Goal: Transaction & Acquisition: Obtain resource

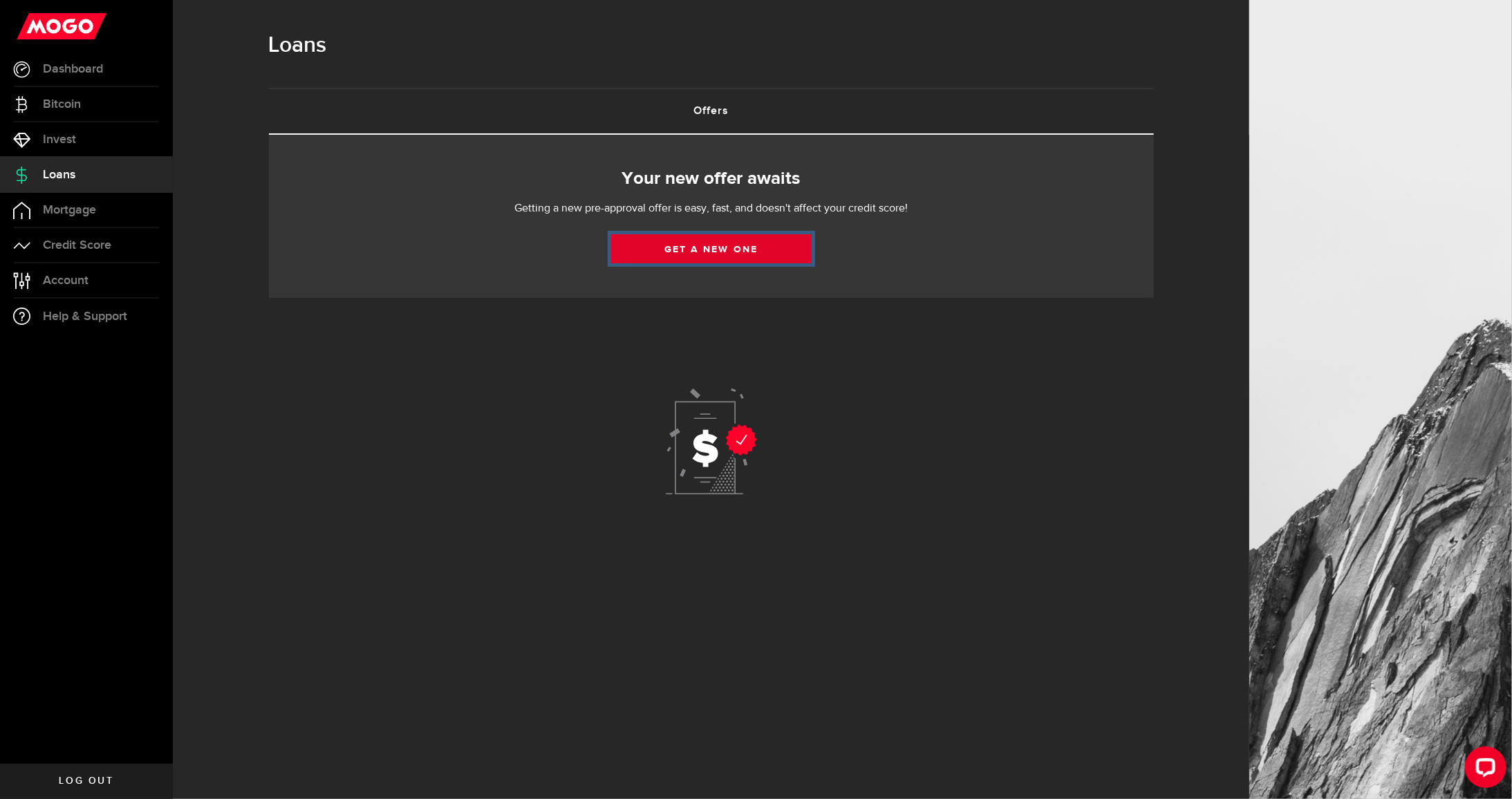
click at [763, 247] on link "Get a new one" at bounding box center [712, 248] width 201 height 29
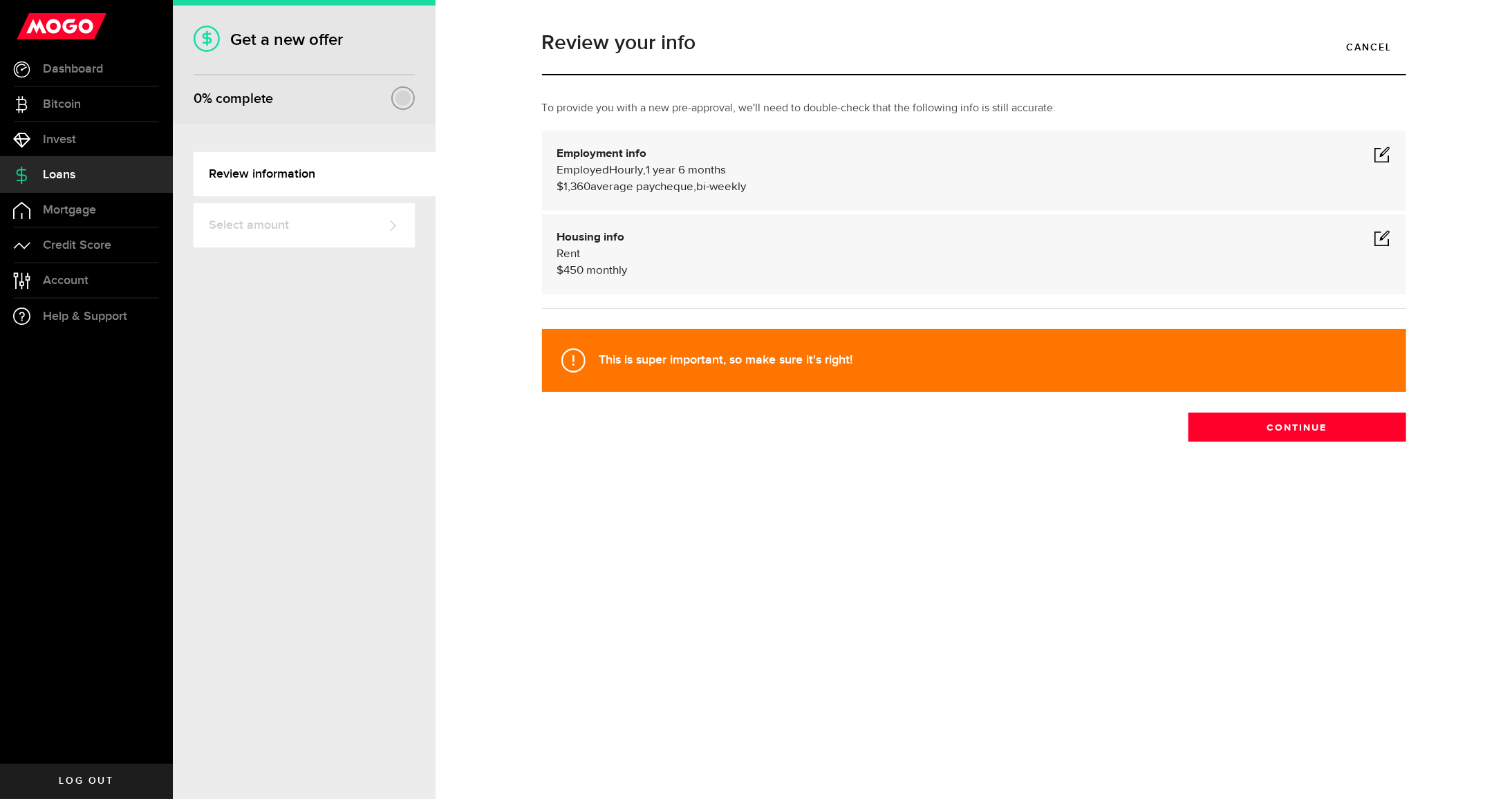
click at [1393, 161] on div "Employment info Employed Hourly , 1 year 6 months (on maternity leave) undefine…" at bounding box center [974, 170] width 864 height 80
click at [1388, 155] on span at bounding box center [1382, 153] width 17 height 17
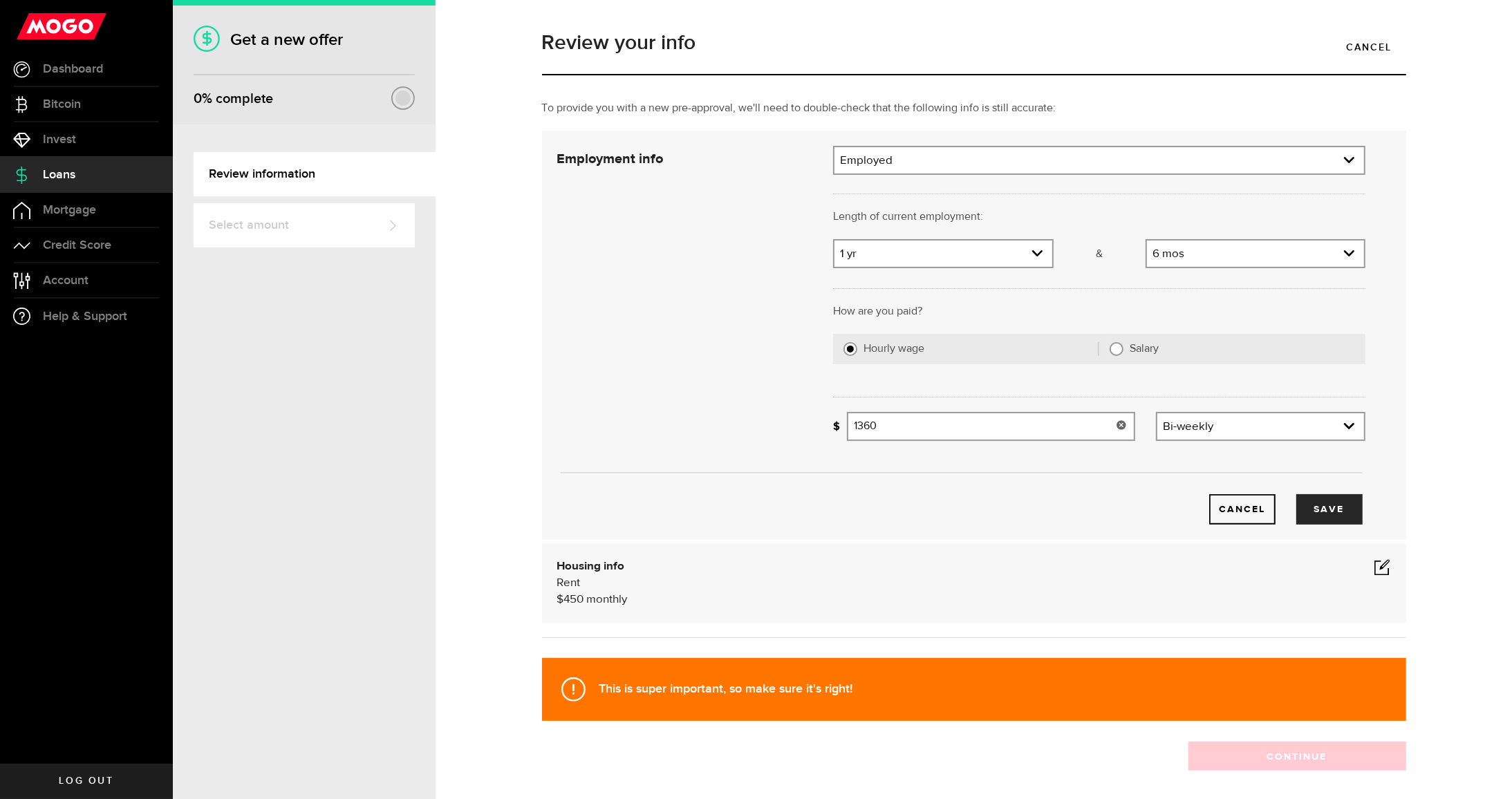
drag, startPoint x: 965, startPoint y: 424, endPoint x: 775, endPoint y: 416, distance: 190.2
click at [775, 416] on div "Employment info Employment type What's your employment situation like? Employed…" at bounding box center [961, 334] width 830 height 379
type input "1,500"
click at [756, 388] on div "Cancel Save" at bounding box center [962, 334] width 850 height 379
click at [1335, 502] on button "Save" at bounding box center [1329, 509] width 67 height 30
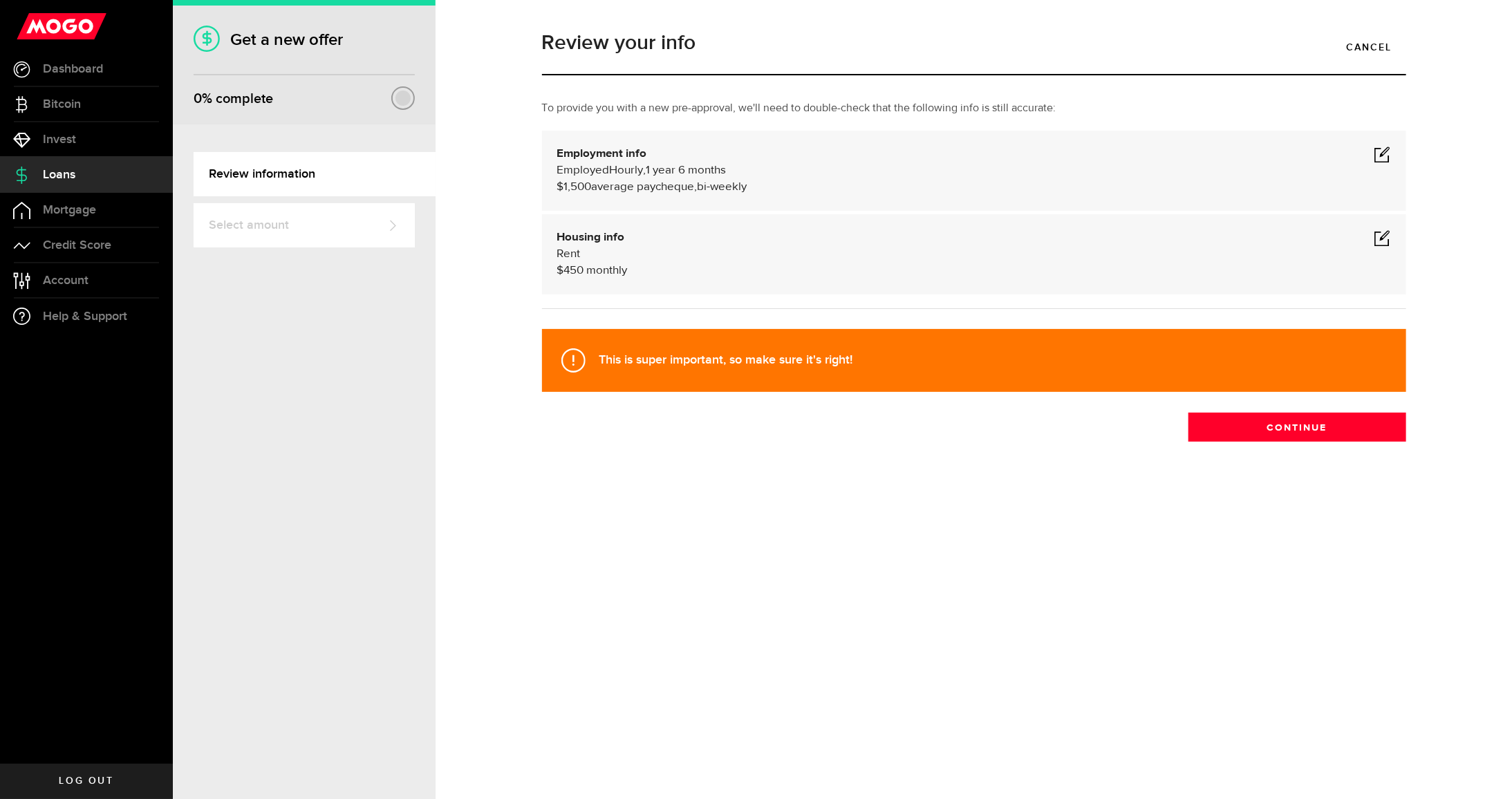
click at [1390, 148] on span at bounding box center [1382, 153] width 17 height 17
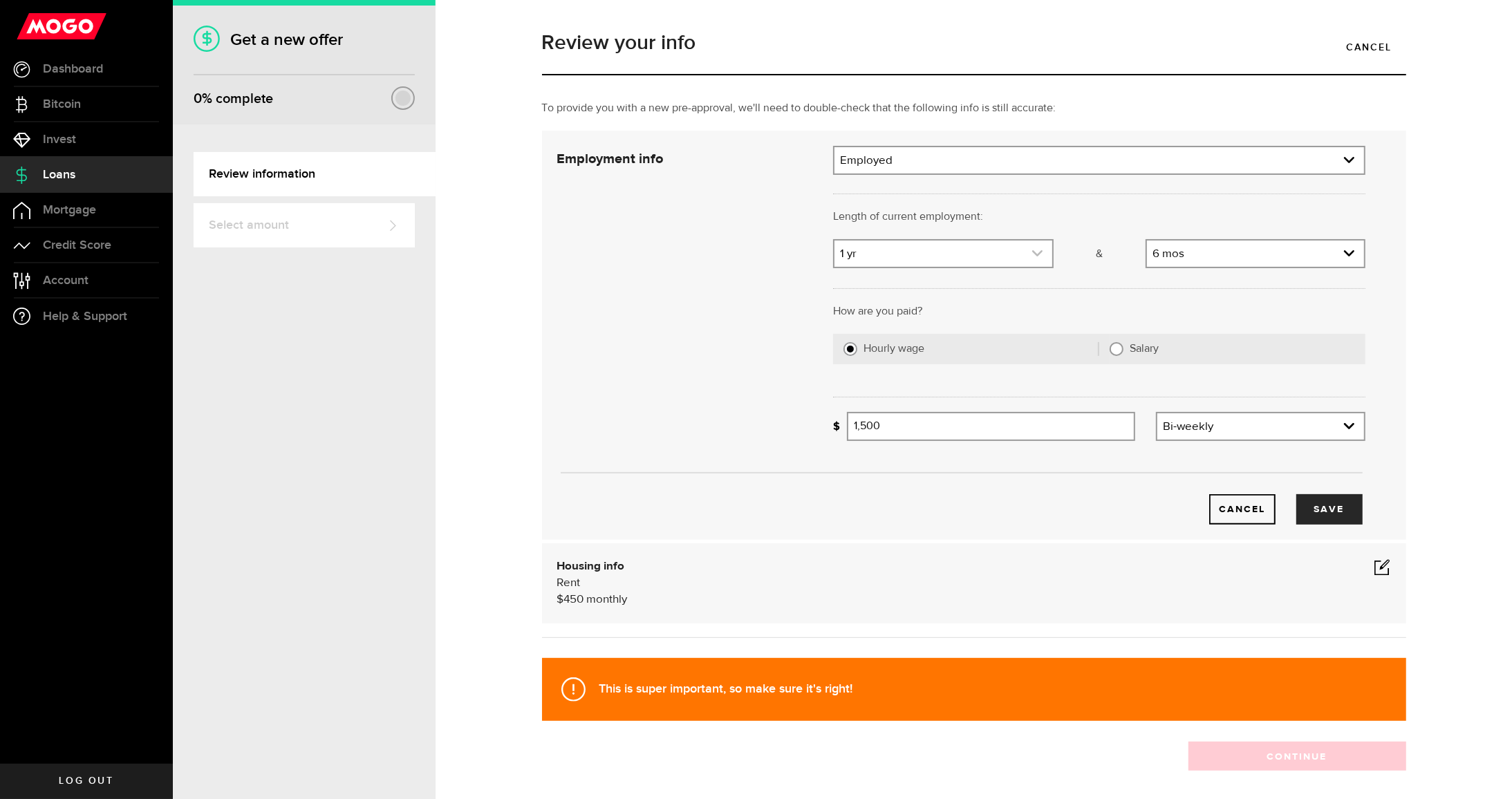
click at [976, 264] on link "expand select" at bounding box center [942, 254] width 217 height 27
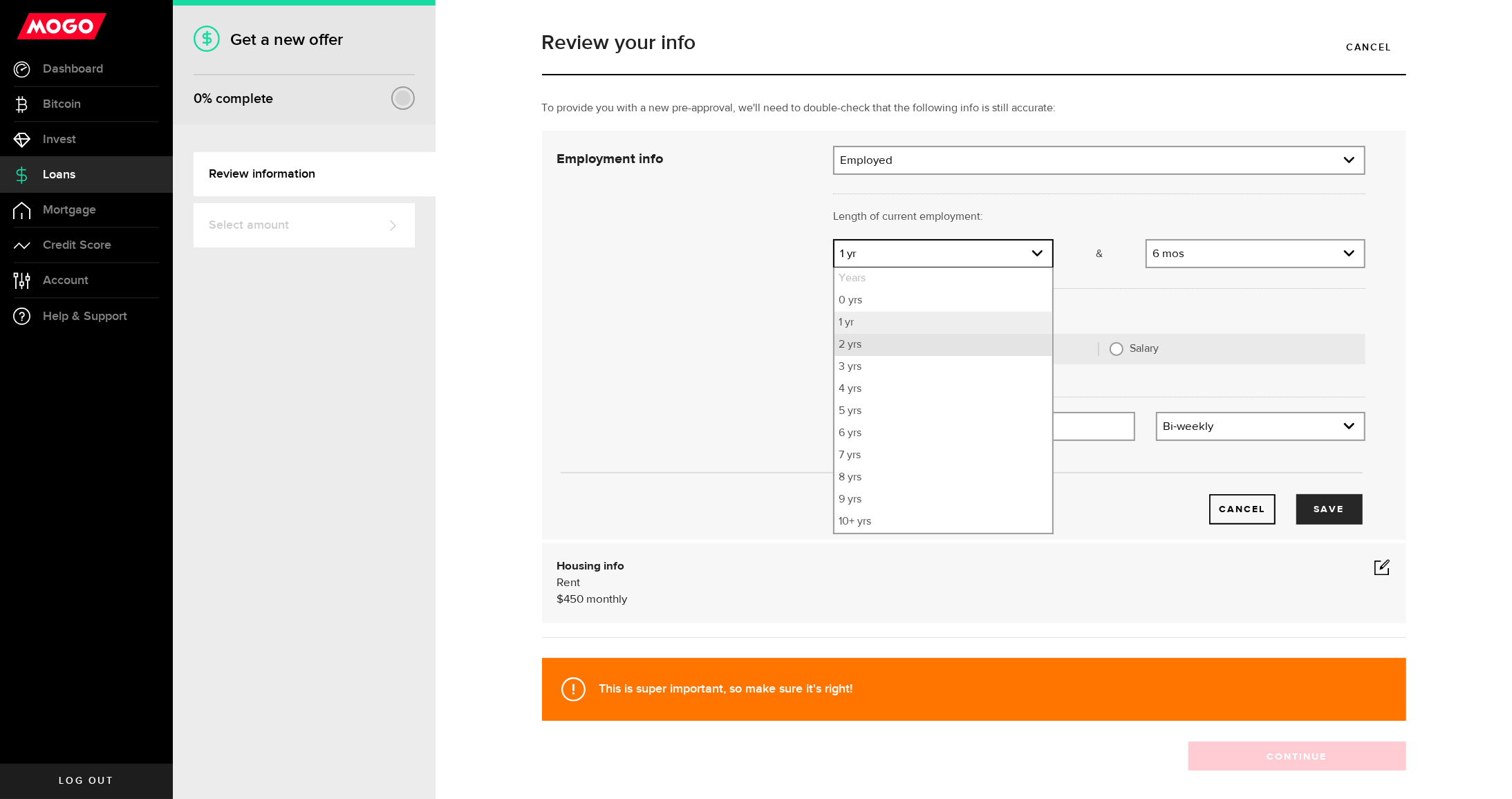
click at [852, 348] on li "2 yrs" at bounding box center [942, 344] width 217 height 22
select select "2"
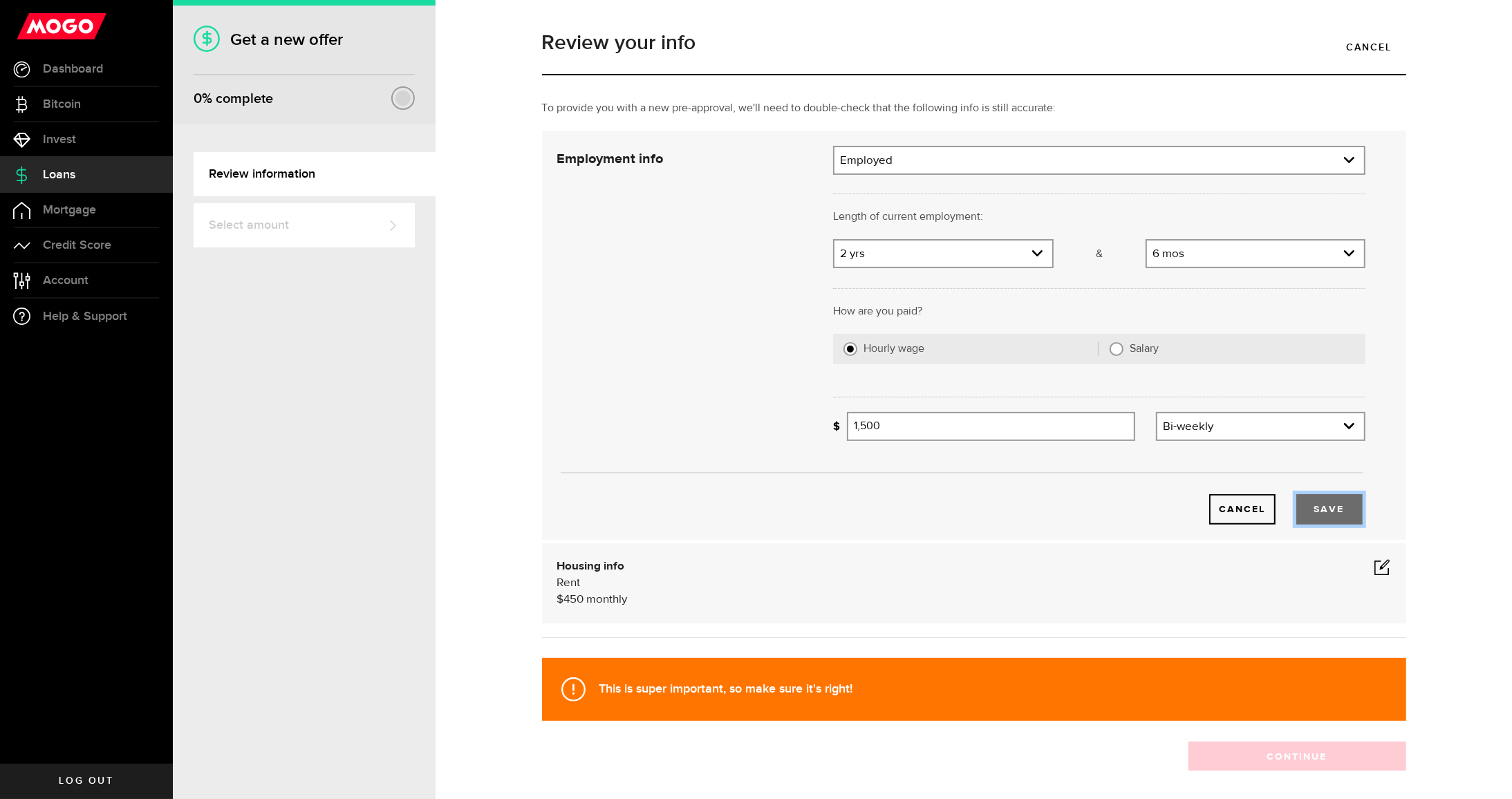
click at [1347, 499] on button "Save" at bounding box center [1329, 509] width 67 height 30
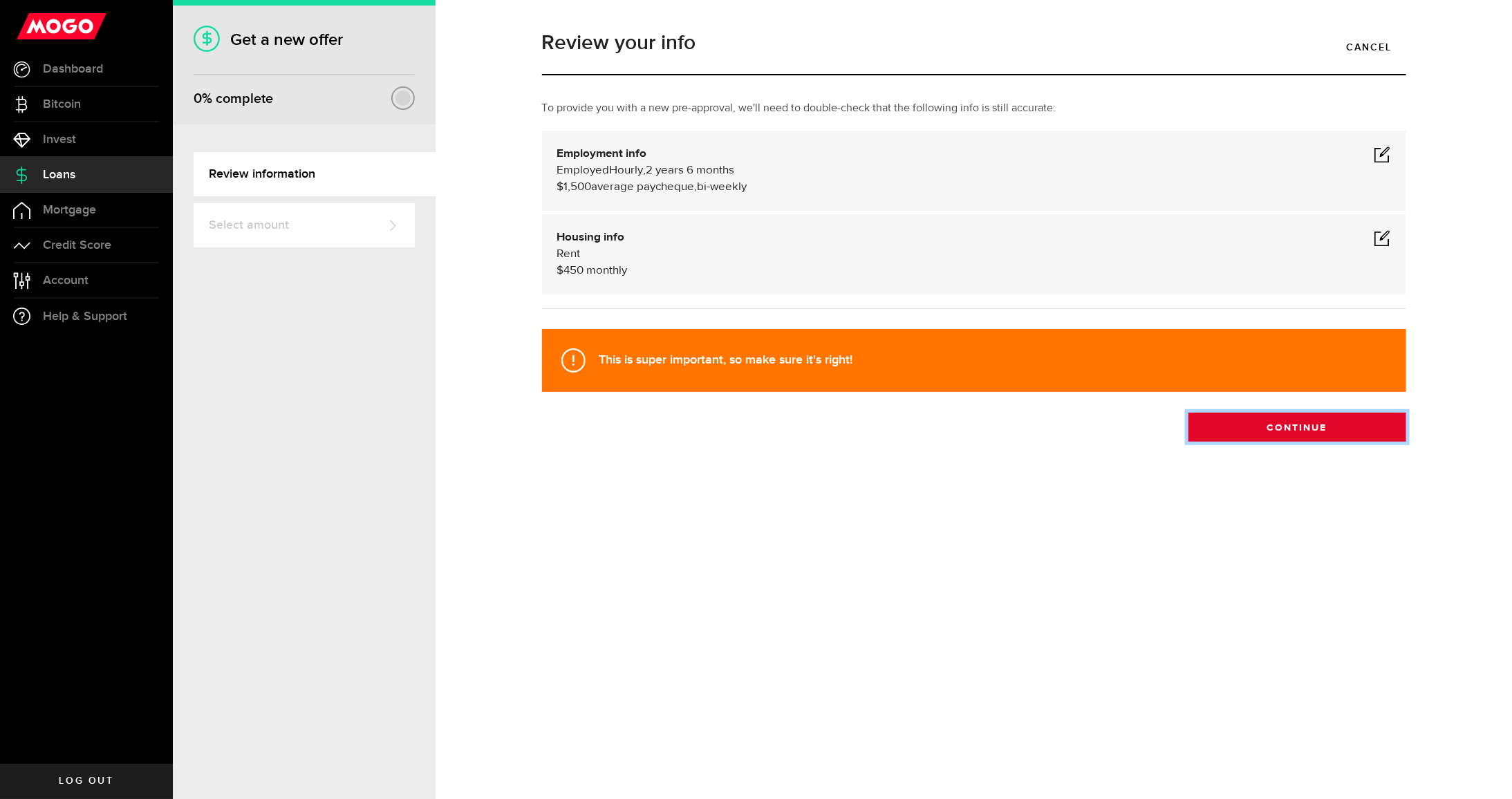
click at [1284, 425] on button "Continue" at bounding box center [1296, 427] width 217 height 29
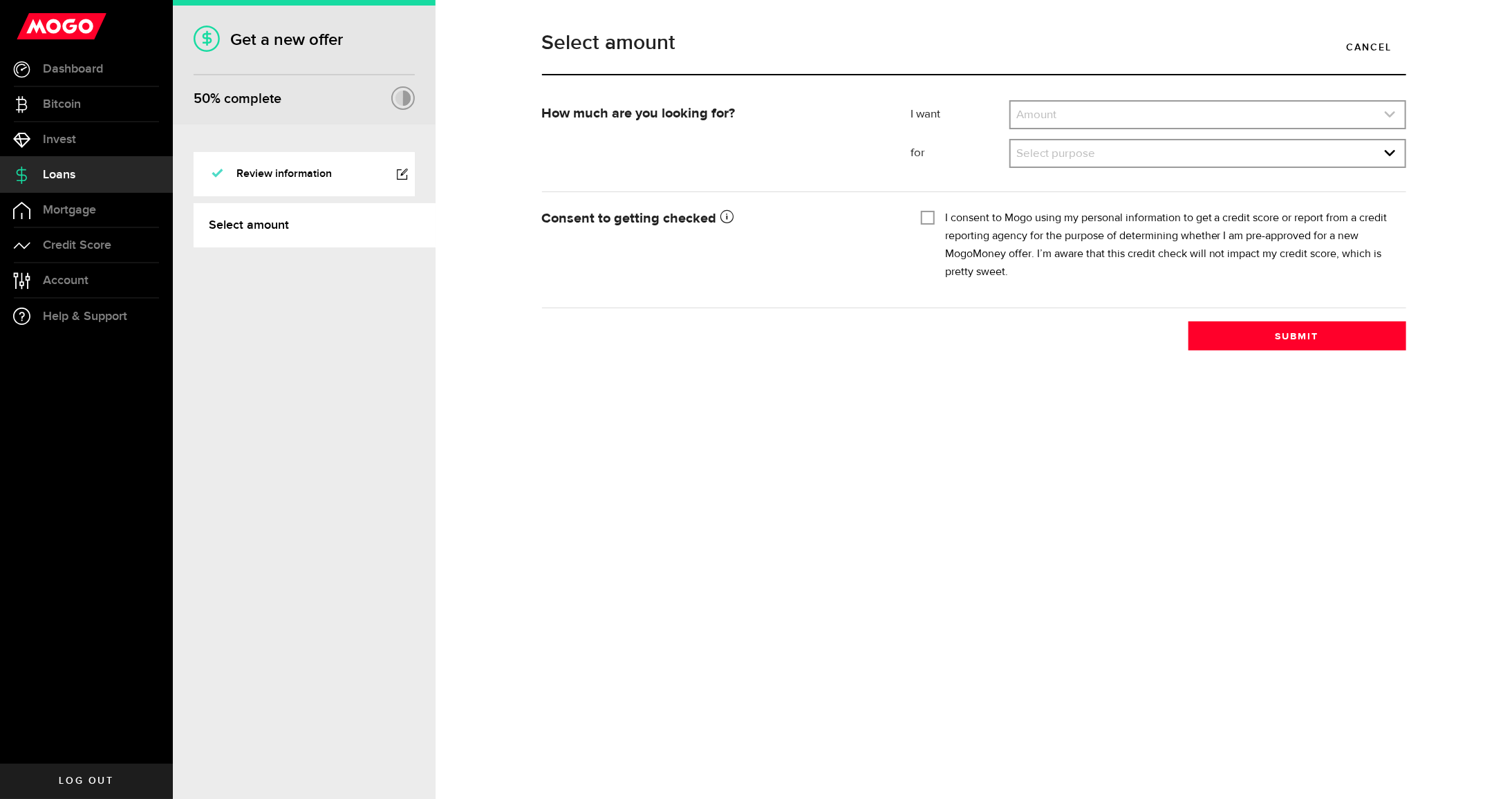
click at [1096, 106] on link "expand select" at bounding box center [1207, 115] width 393 height 27
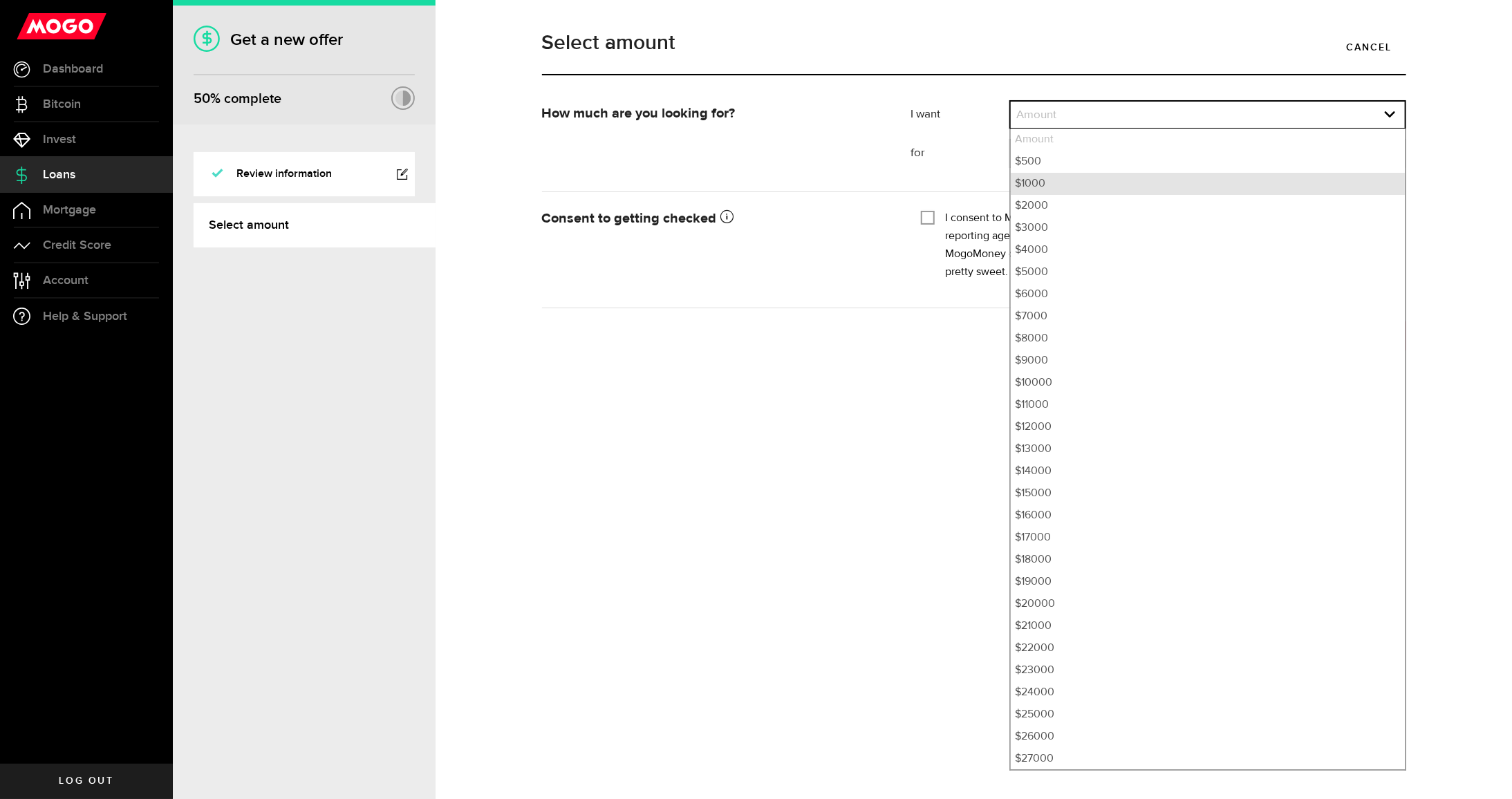
click at [1072, 179] on li "$1000" at bounding box center [1207, 184] width 393 height 22
select select "1000"
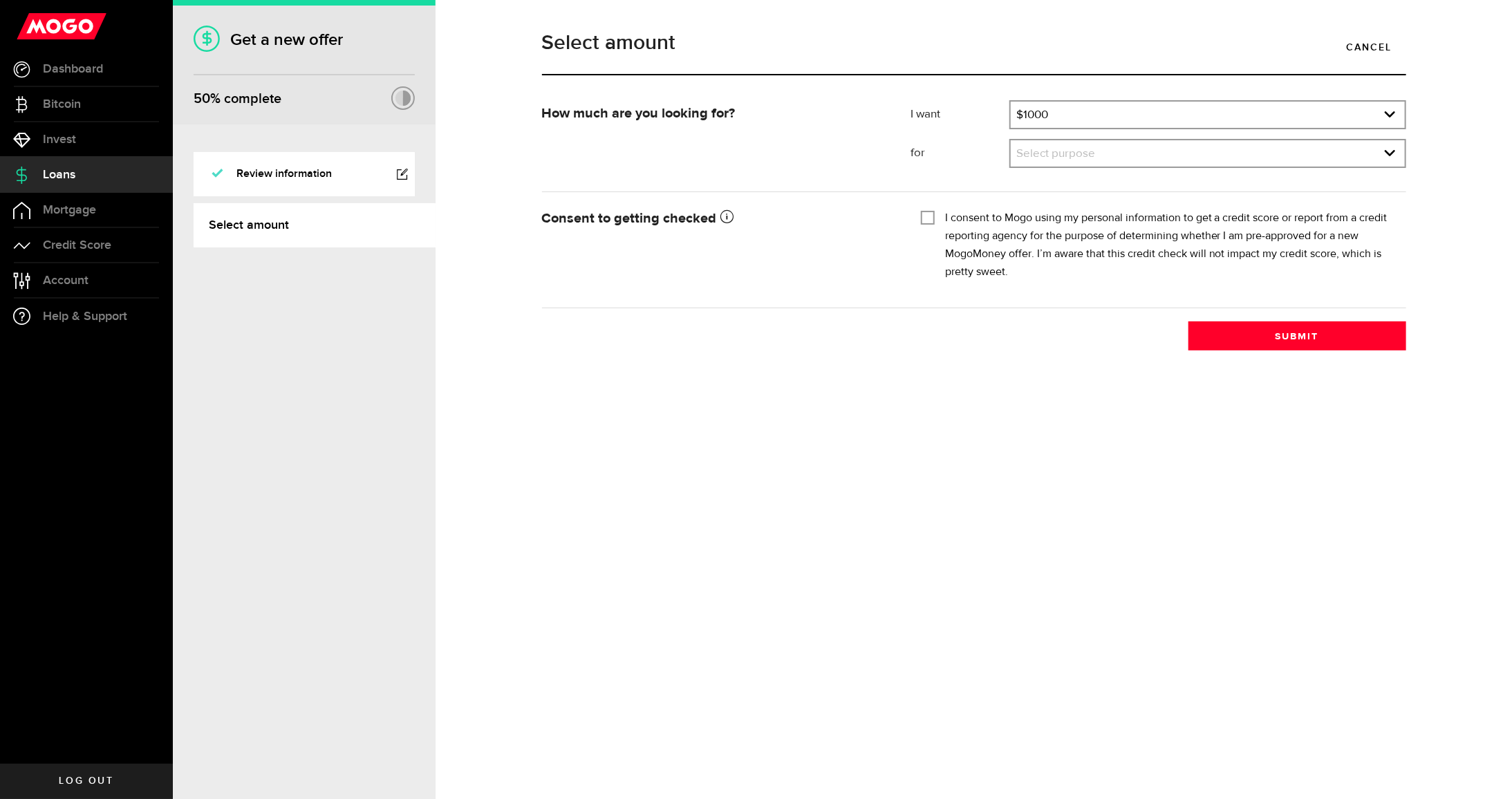
click at [1059, 179] on form "How much are you looking for? I want Amount How much credit would you like? $10…" at bounding box center [974, 204] width 864 height 208
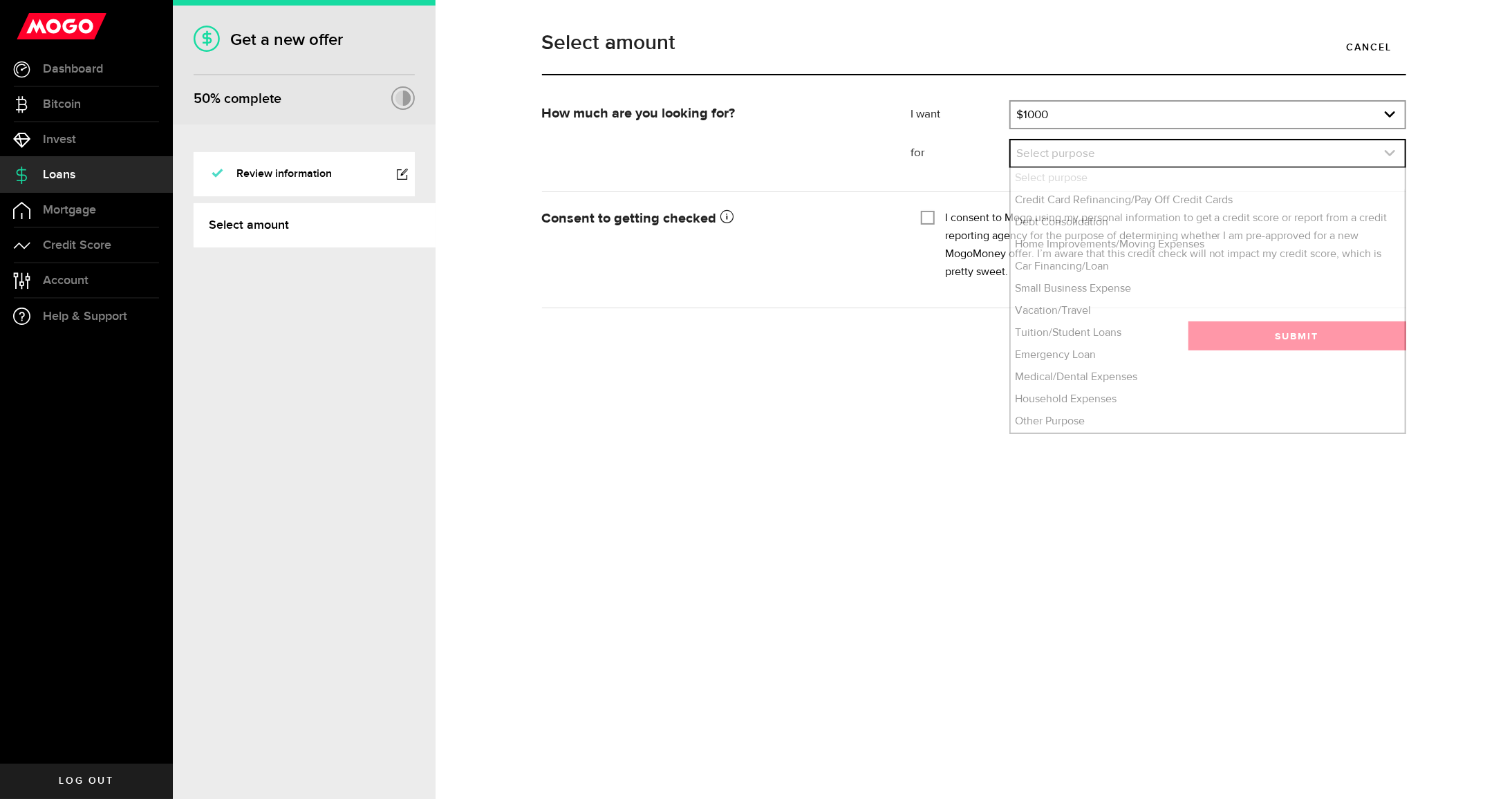
click at [1062, 161] on link "expand select" at bounding box center [1207, 153] width 393 height 27
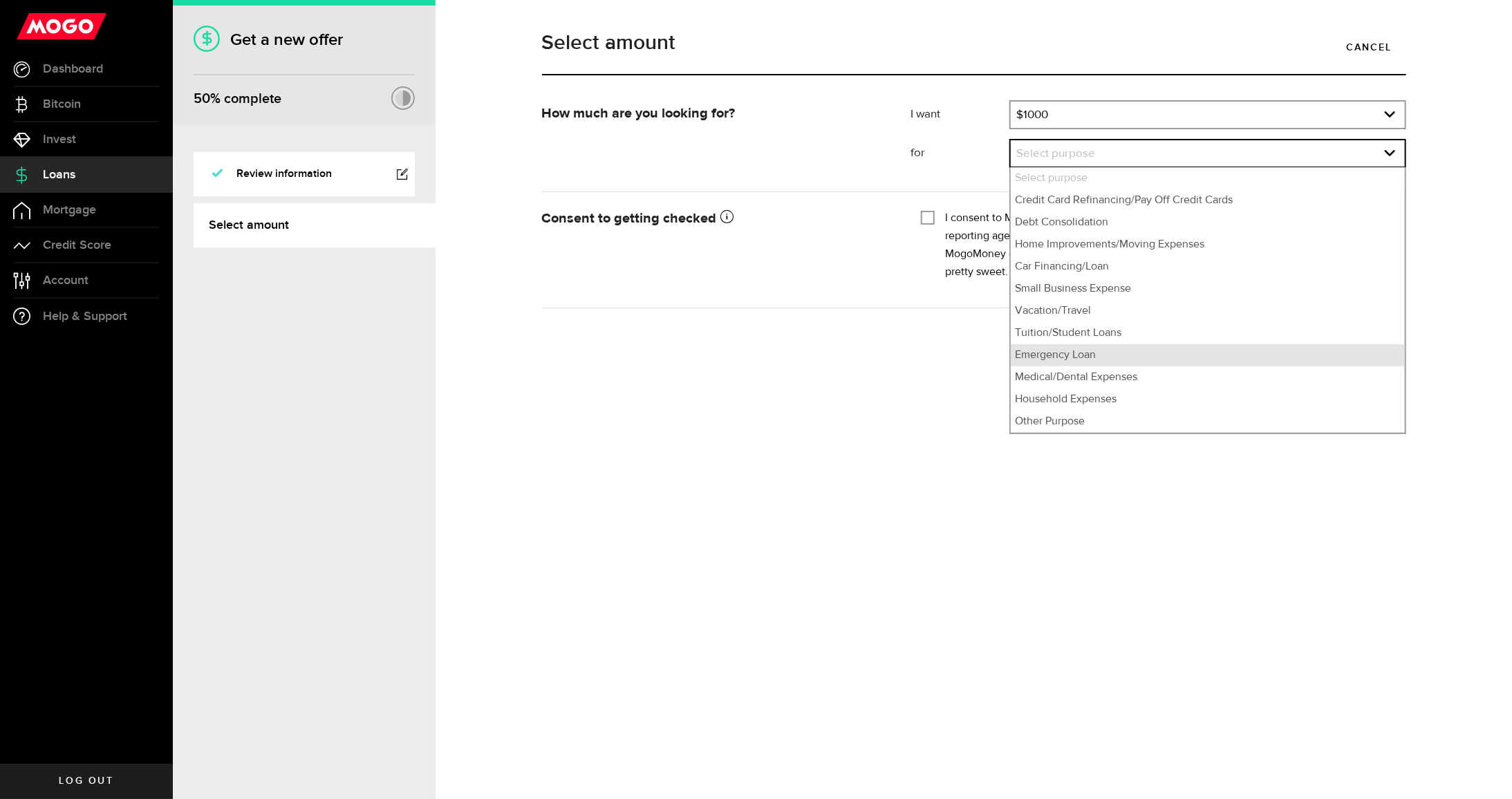
click at [1026, 350] on li "Emergency Loan" at bounding box center [1207, 355] width 393 height 22
select select "Emergency Loan"
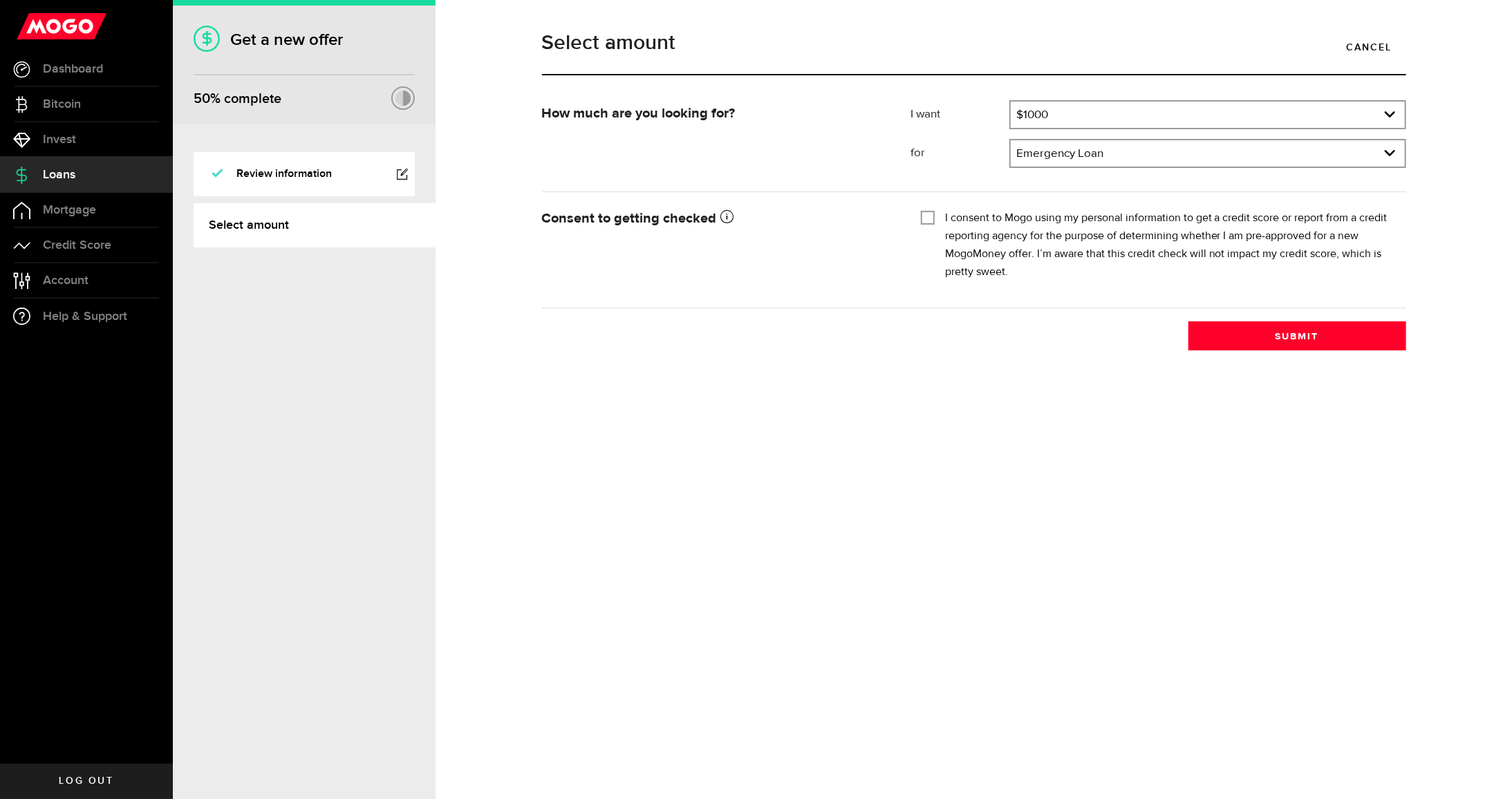
click at [931, 211] on fieldset "I consent to Mogo using my personal information to get a credit score or report…" at bounding box center [1158, 243] width 475 height 76
click at [929, 218] on input "I consent to Mogo using my personal information to get a credit score or report…" at bounding box center [928, 216] width 14 height 14
checkbox input "true"
drag, startPoint x: 1288, startPoint y: 354, endPoint x: 1272, endPoint y: 348, distance: 17.1
click at [1285, 355] on div "Select amount Cancel How much are you looking for? I want Amount How much credi…" at bounding box center [973, 399] width 1076 height 799
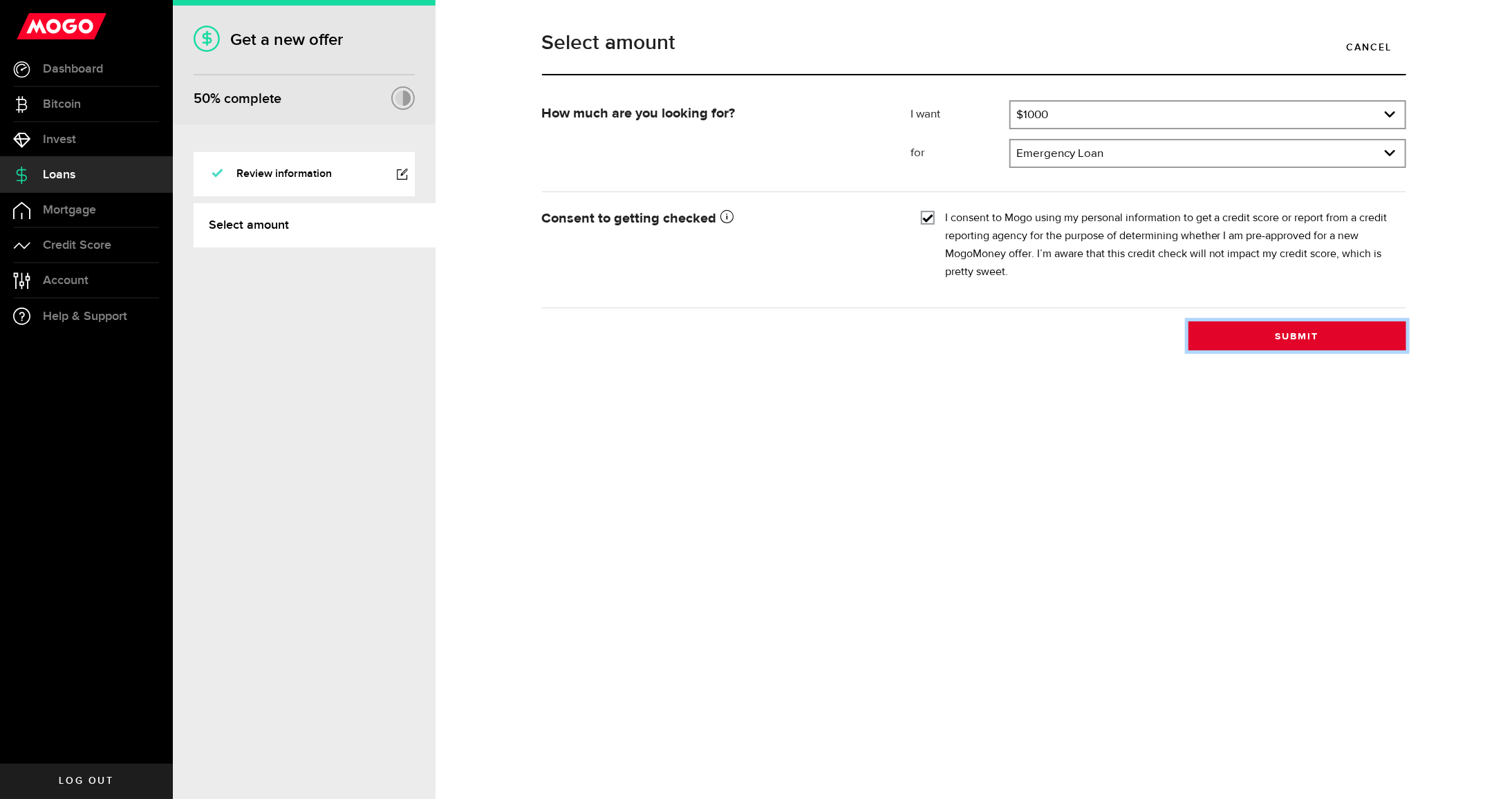
click at [1273, 342] on button "Submit" at bounding box center [1296, 335] width 217 height 29
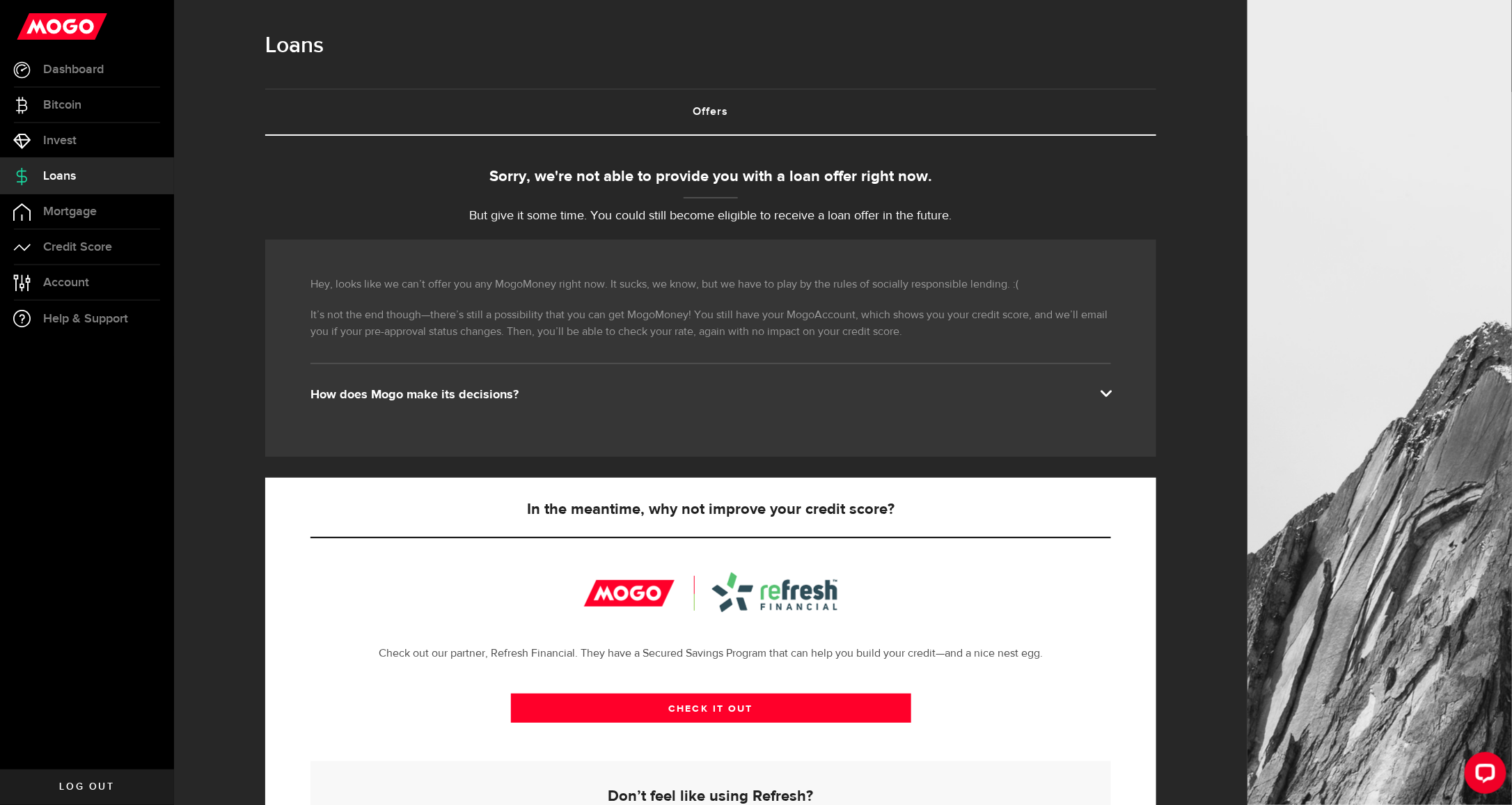
click at [68, 180] on span "Loans" at bounding box center [59, 176] width 33 height 13
click at [77, 144] on link "Invest" at bounding box center [87, 140] width 174 height 35
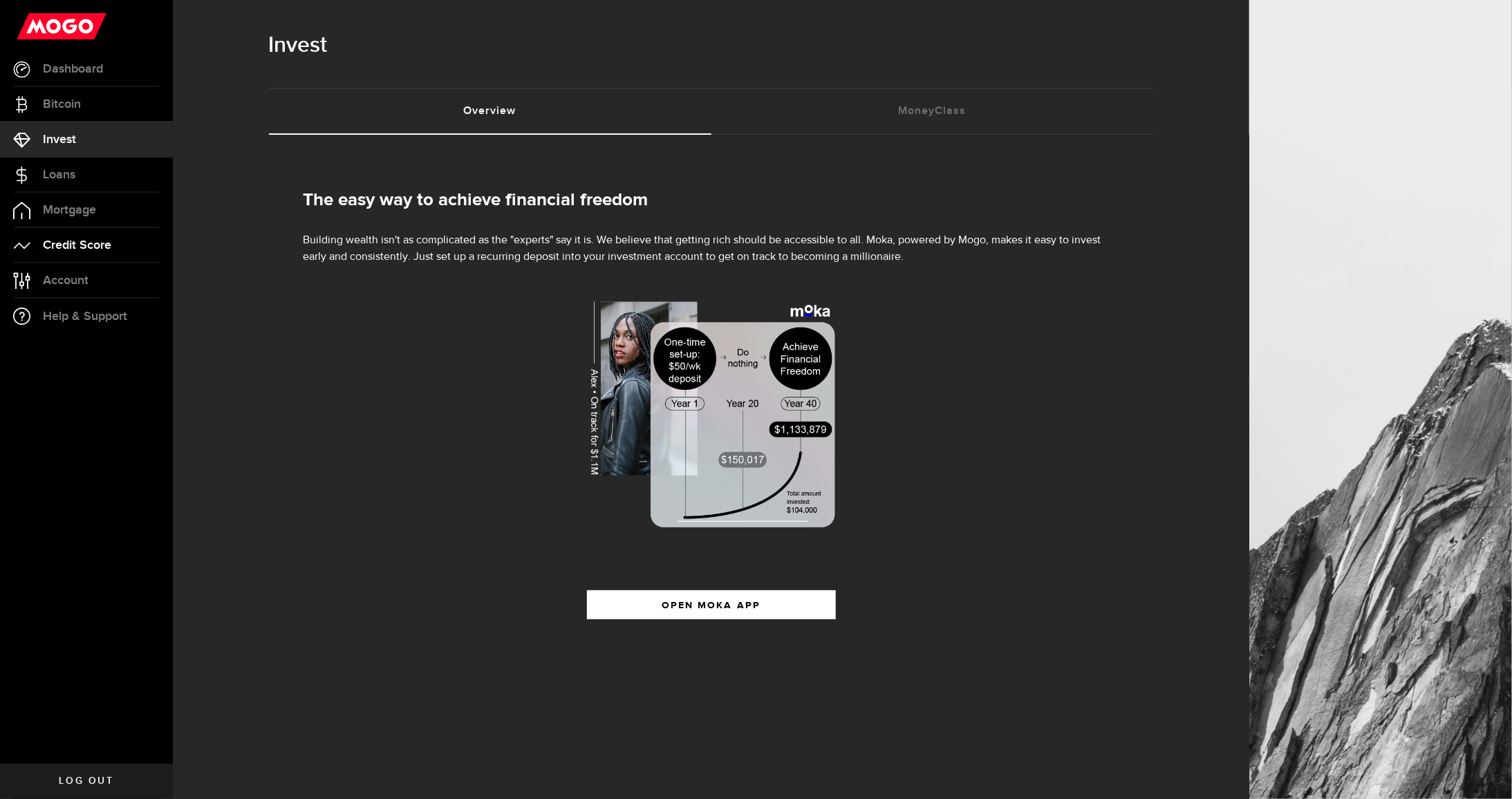
click at [98, 237] on link "Credit Score" at bounding box center [86, 245] width 173 height 35
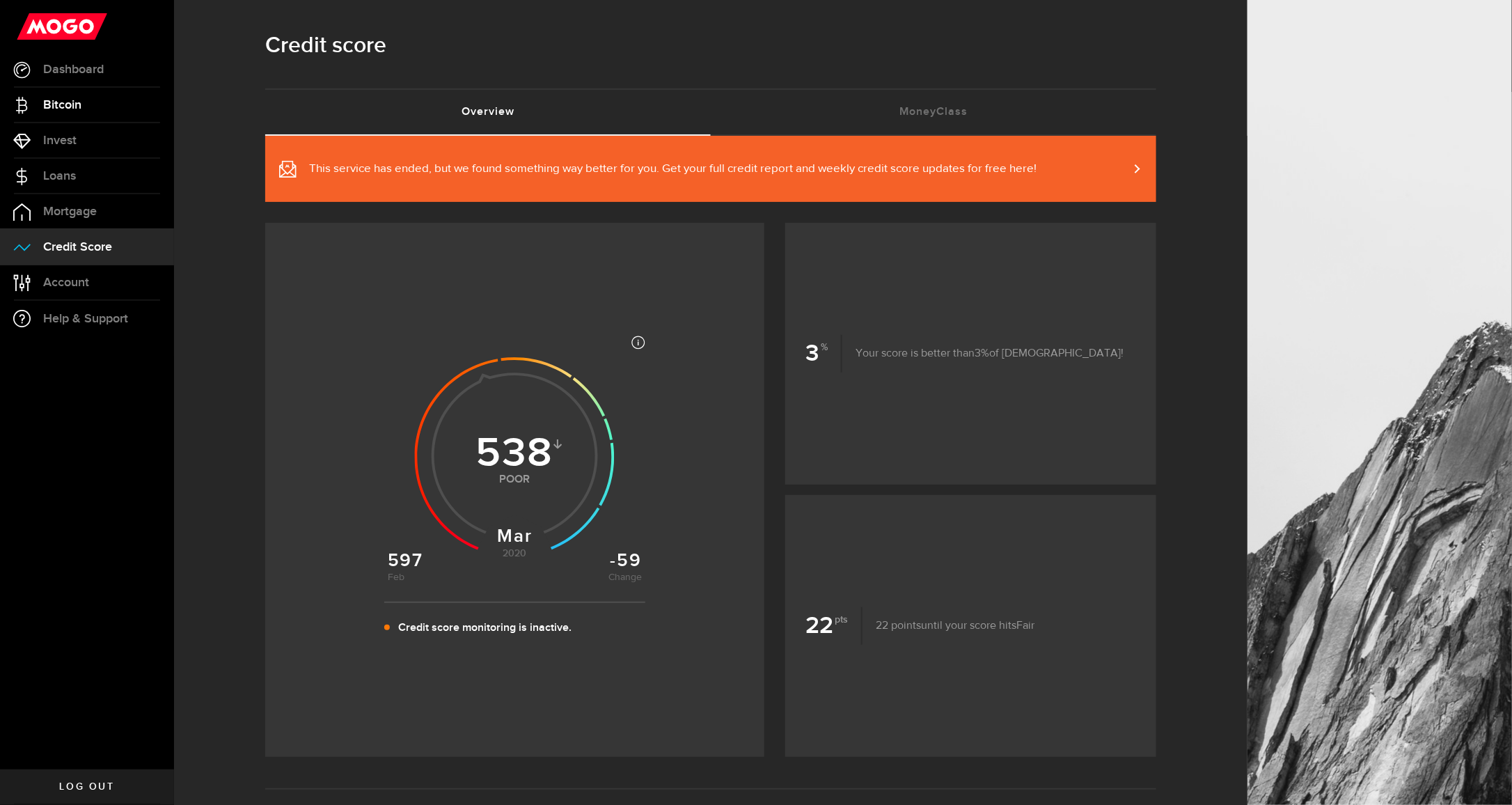
click at [57, 101] on span "Bitcoin" at bounding box center [62, 105] width 38 height 13
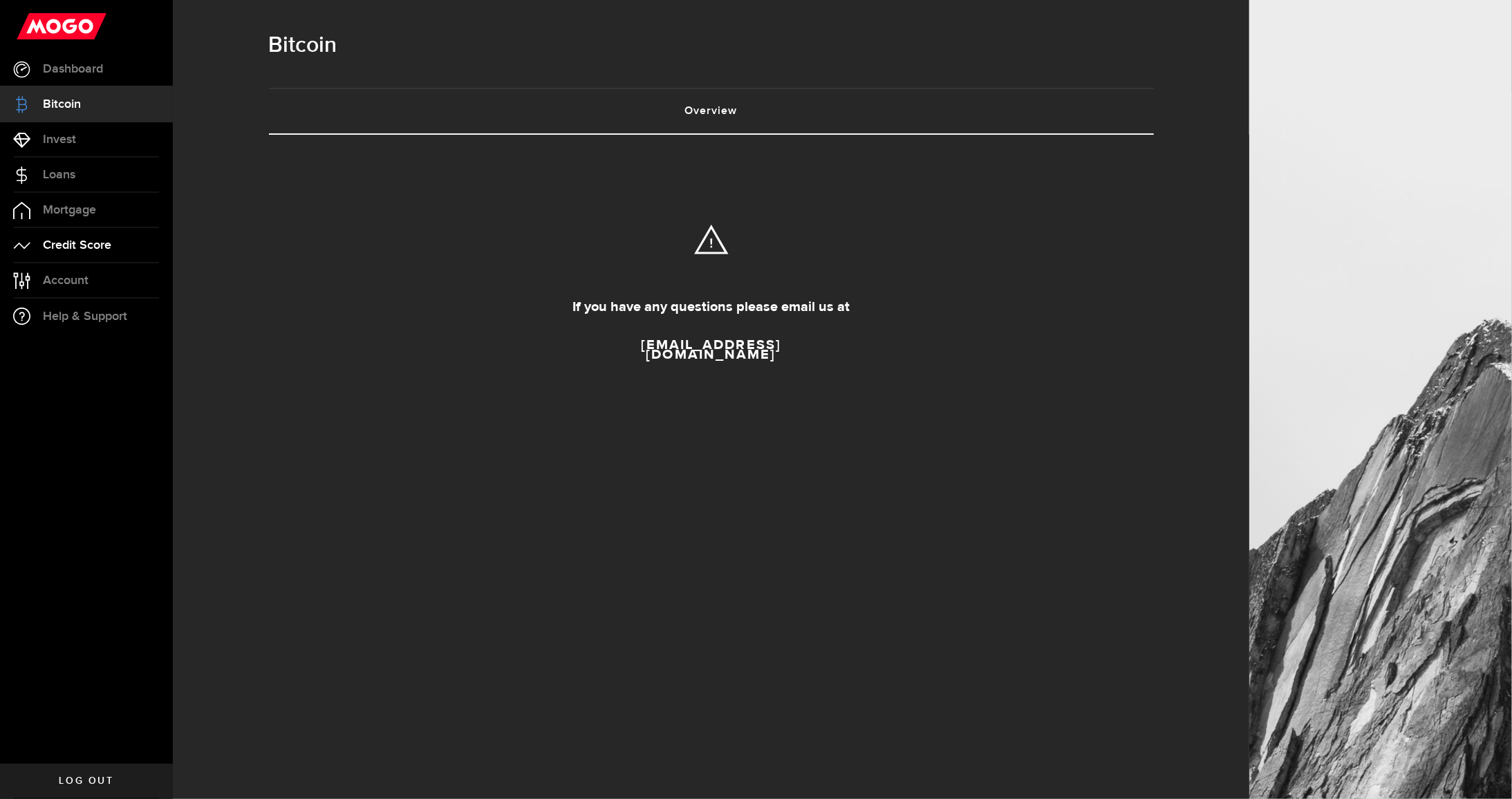
click at [61, 257] on link "Credit Score" at bounding box center [86, 245] width 173 height 35
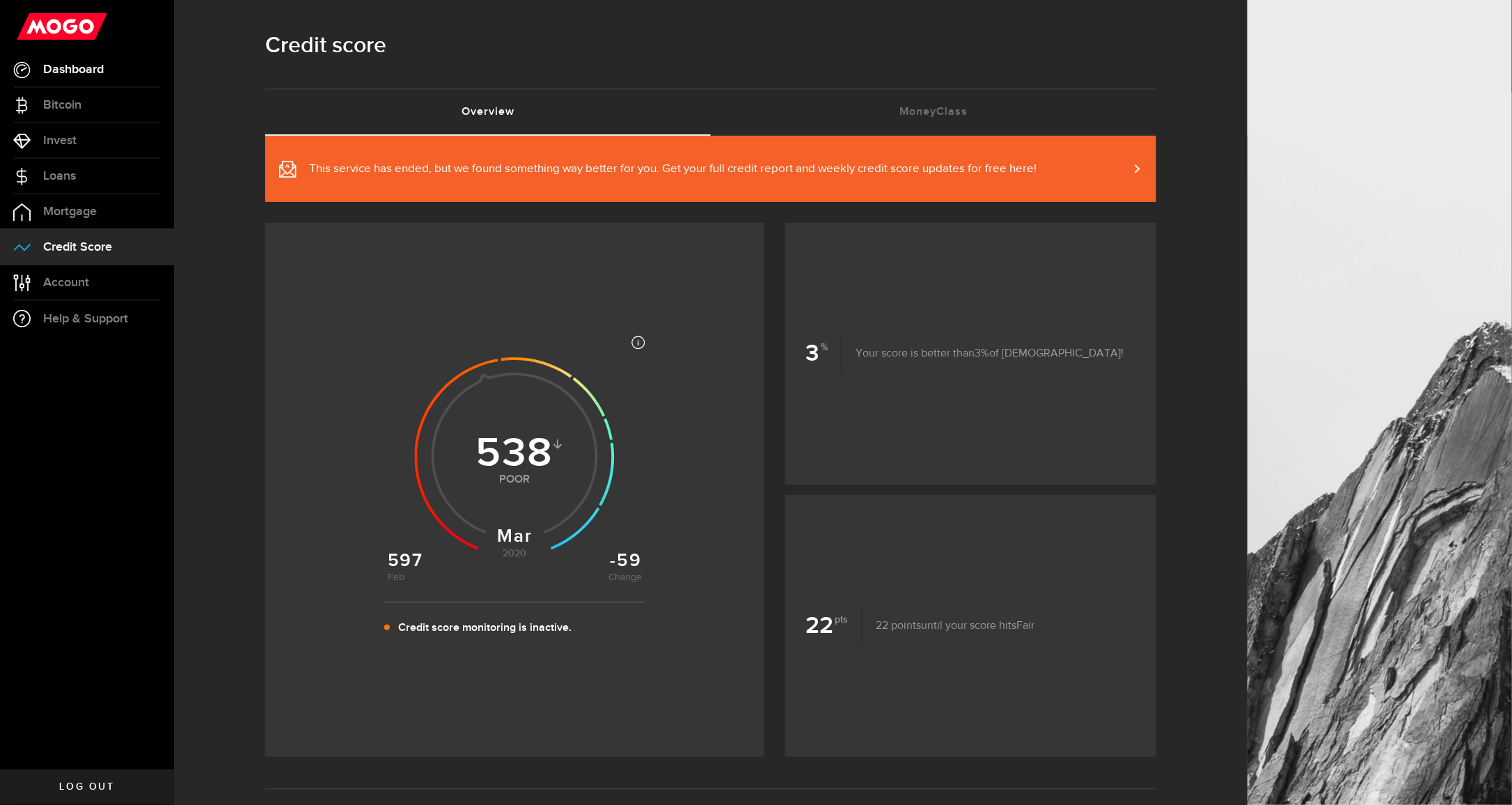
click at [46, 79] on link "Dashboard" at bounding box center [87, 69] width 174 height 35
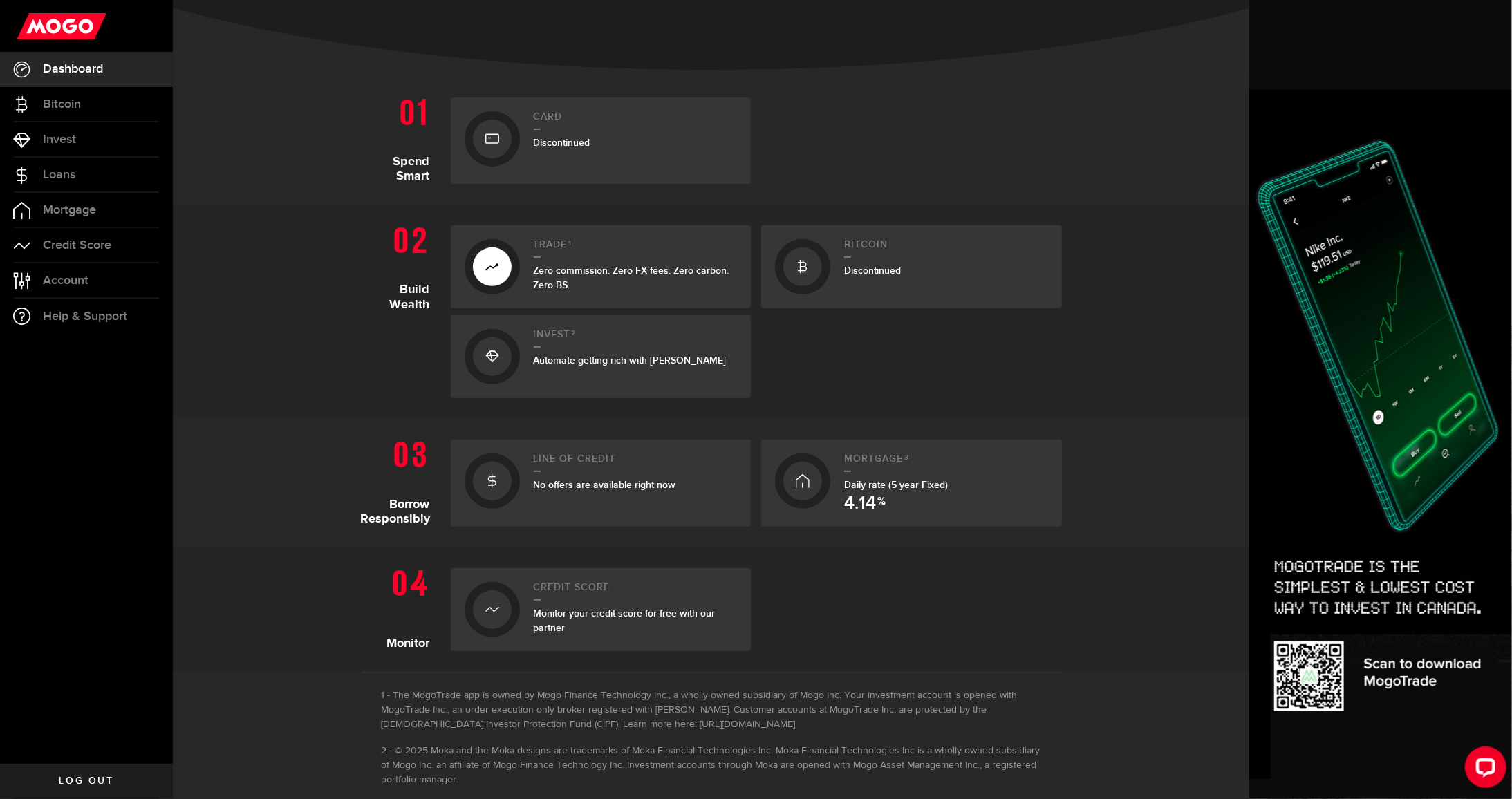
scroll to position [301, 0]
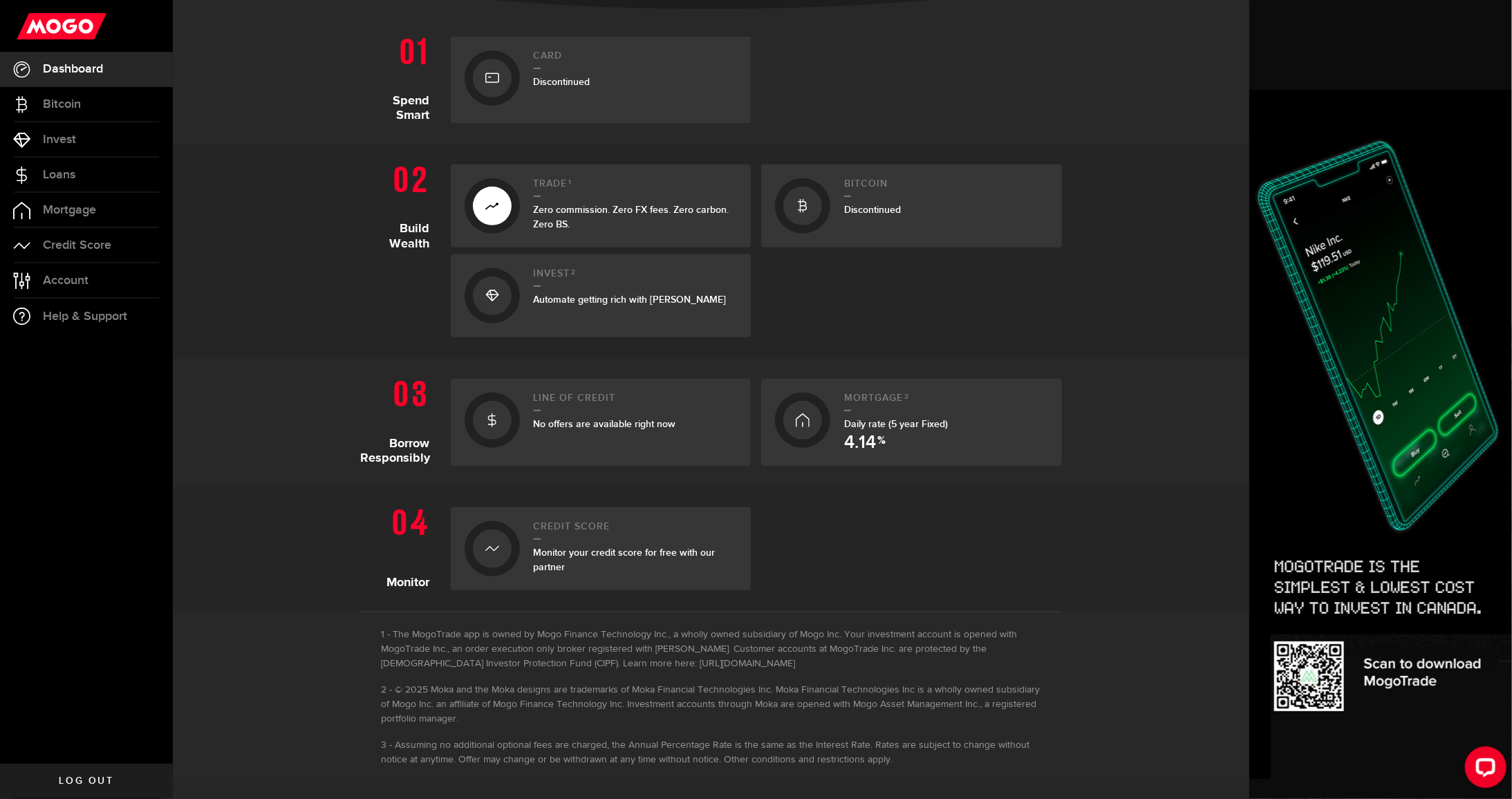
click at [555, 223] on span "Zero commission. Zero FX fees. Zero carbon. Zero BS." at bounding box center [631, 217] width 195 height 27
